Goal: Check status: Check status

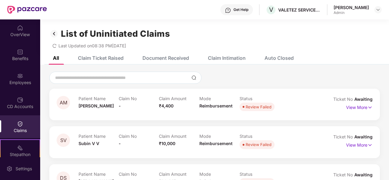
scroll to position [45, 0]
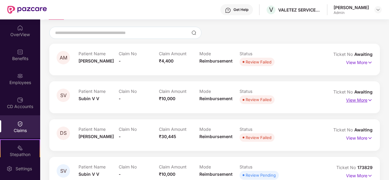
click at [360, 101] on p "View More" at bounding box center [359, 100] width 26 height 8
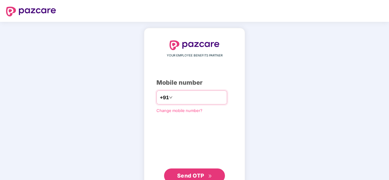
click at [176, 102] on input "number" at bounding box center [199, 98] width 50 height 10
type input "**********"
click at [182, 172] on span "Send OTP" at bounding box center [194, 176] width 35 height 9
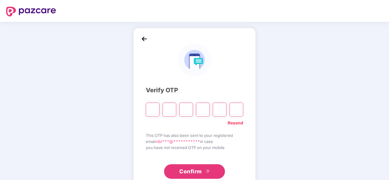
type input "*"
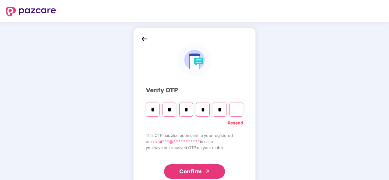
type input "*"
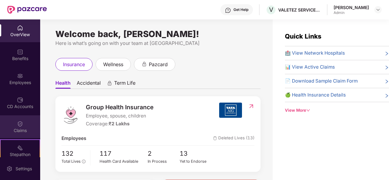
click at [21, 123] on img at bounding box center [20, 124] width 6 height 6
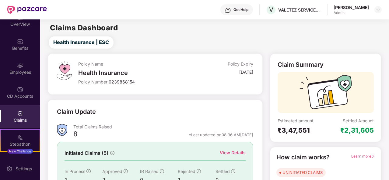
scroll to position [12, 0]
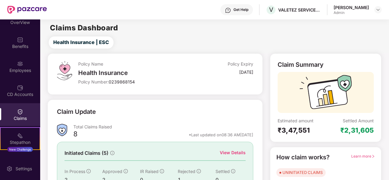
click at [256, 107] on div "Claim Update Total Claims Raised 8 *Last updated on 08:36 AM, 16 Sep 2025 Initi…" at bounding box center [154, 161] width 215 height 123
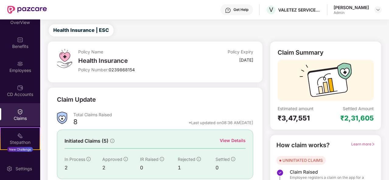
scroll to position [57, 0]
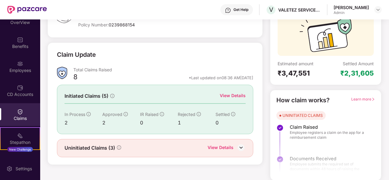
click at [232, 94] on div "View Details" at bounding box center [233, 95] width 26 height 7
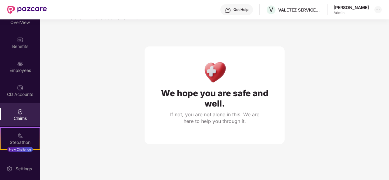
scroll to position [19, 0]
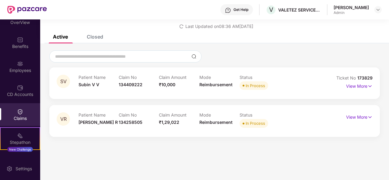
click at [97, 37] on div "Closed" at bounding box center [95, 37] width 16 height 6
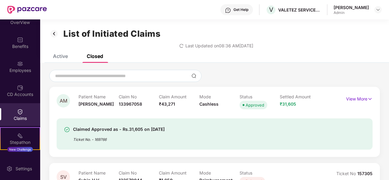
scroll to position [0, 0]
click at [57, 57] on div "Active" at bounding box center [60, 56] width 15 height 6
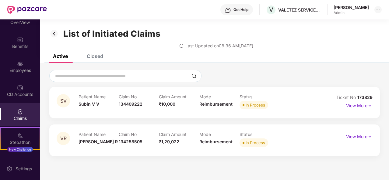
click at [54, 32] on img at bounding box center [54, 34] width 10 height 10
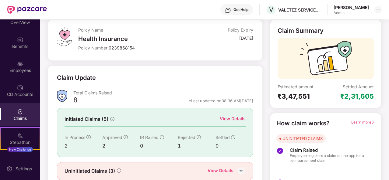
scroll to position [57, 0]
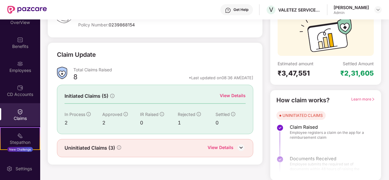
click at [227, 95] on div "View Details" at bounding box center [233, 95] width 26 height 7
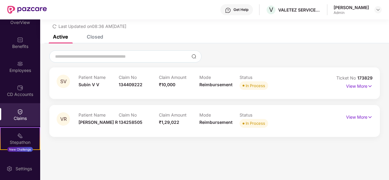
scroll to position [19, 0]
click at [24, 76] on div "Employees" at bounding box center [20, 66] width 40 height 23
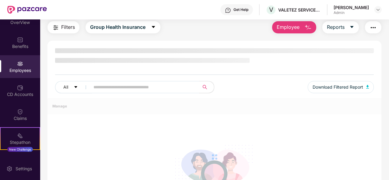
scroll to position [57, 0]
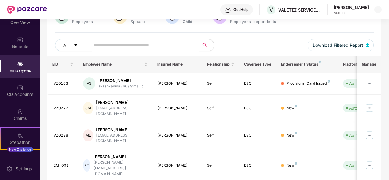
click at [113, 42] on input "text" at bounding box center [142, 45] width 98 height 9
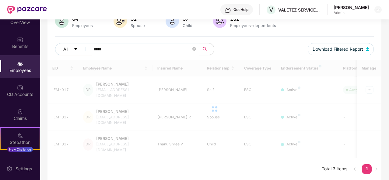
scroll to position [37, 0]
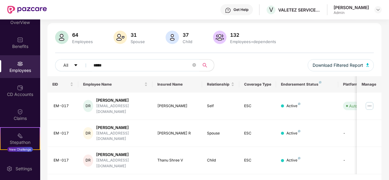
type input "*****"
click at [237, 56] on div "64 Employees 31 Spouse 37 Child 132 Employees+dependents All ***** Download Fil…" at bounding box center [214, 54] width 334 height 46
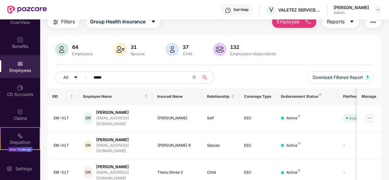
scroll to position [0, 0]
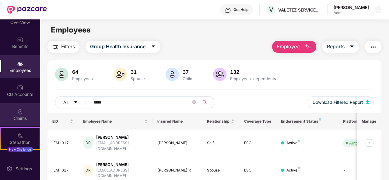
click at [19, 113] on img at bounding box center [20, 112] width 6 height 6
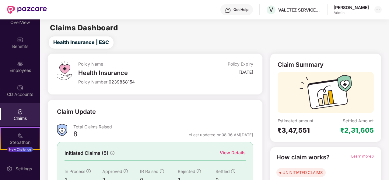
scroll to position [24, 0]
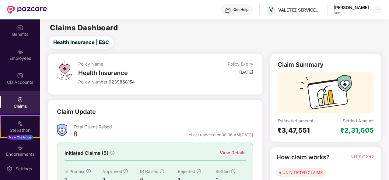
click at [160, 110] on div "Claim Update" at bounding box center [155, 115] width 196 height 17
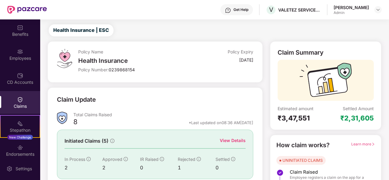
scroll to position [57, 0]
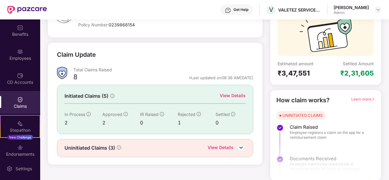
click at [217, 146] on div "View Details" at bounding box center [220, 149] width 26 height 8
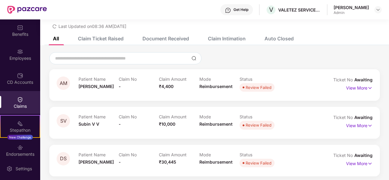
scroll to position [22, 0]
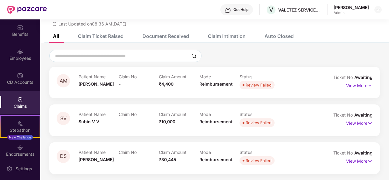
click at [19, 103] on div "Claims" at bounding box center [20, 106] width 40 height 6
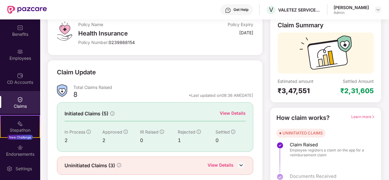
scroll to position [57, 0]
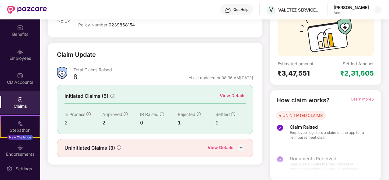
click at [229, 96] on div "View Details" at bounding box center [233, 95] width 26 height 7
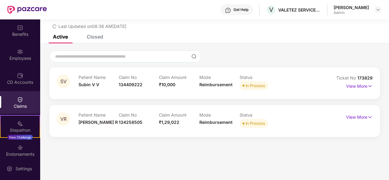
scroll to position [19, 0]
click at [364, 118] on p "View More" at bounding box center [359, 117] width 26 height 8
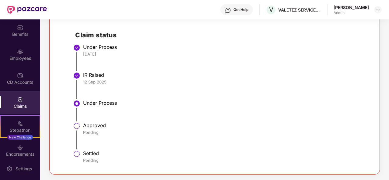
scroll to position [79, 0]
